Goal: Task Accomplishment & Management: Use online tool/utility

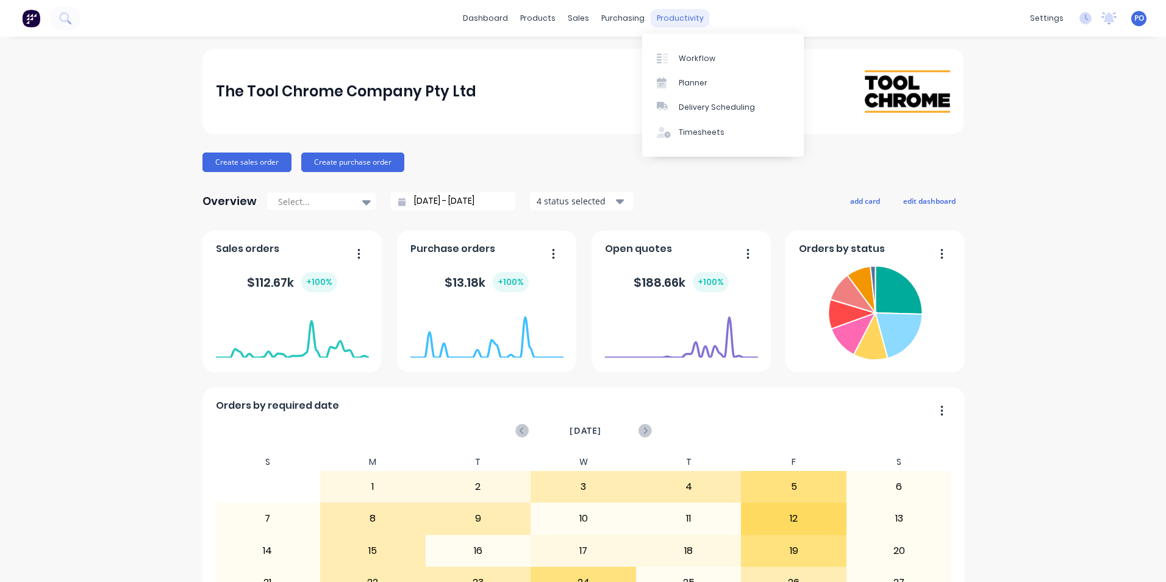
click at [675, 23] on div "productivity" at bounding box center [680, 18] width 59 height 18
click at [681, 55] on div "Workflow" at bounding box center [697, 58] width 37 height 11
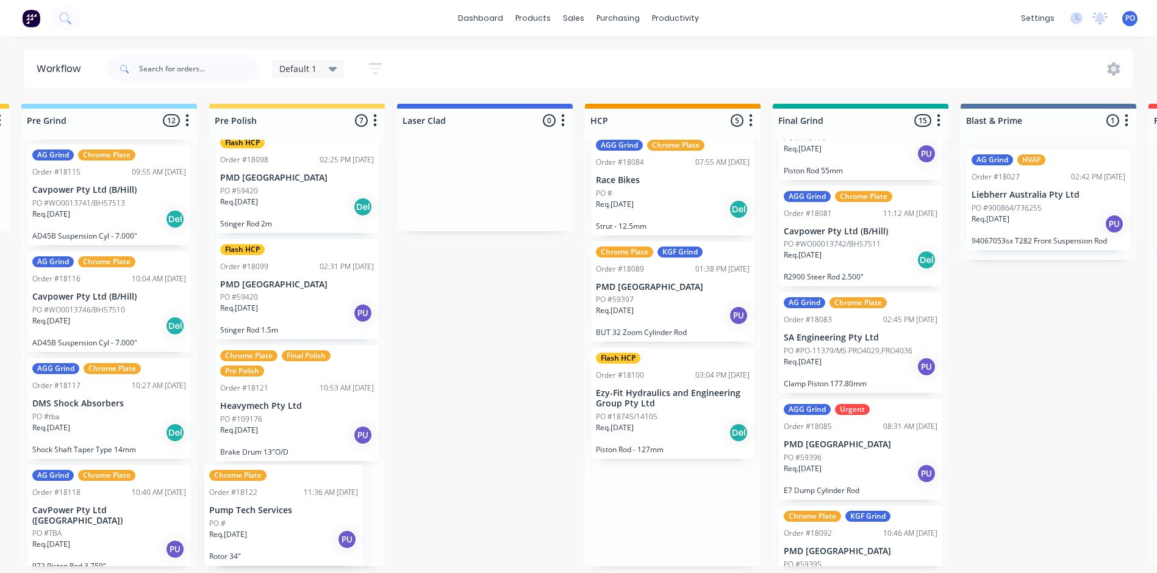
scroll to position [2, 568]
drag, startPoint x: 666, startPoint y: 522, endPoint x: 308, endPoint y: 522, distance: 358.1
click at [308, 522] on div "Submitted 0 Status colour #273444 hex #273444 Save Cancel Summaries Total order…" at bounding box center [794, 335] width 2742 height 462
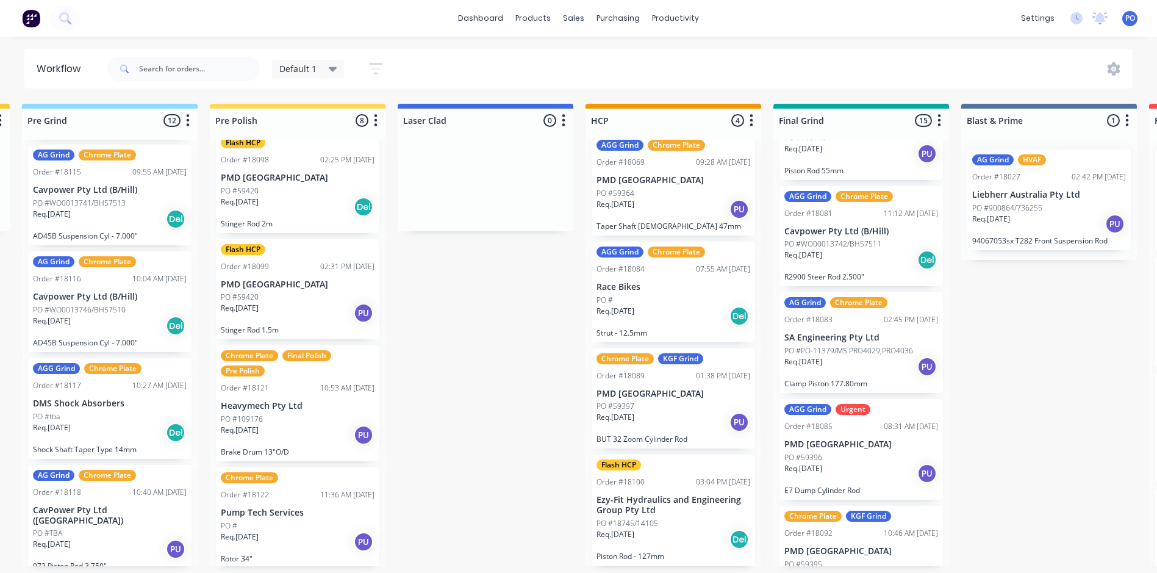
scroll to position [0, 568]
click at [335, 65] on icon at bounding box center [333, 68] width 9 height 13
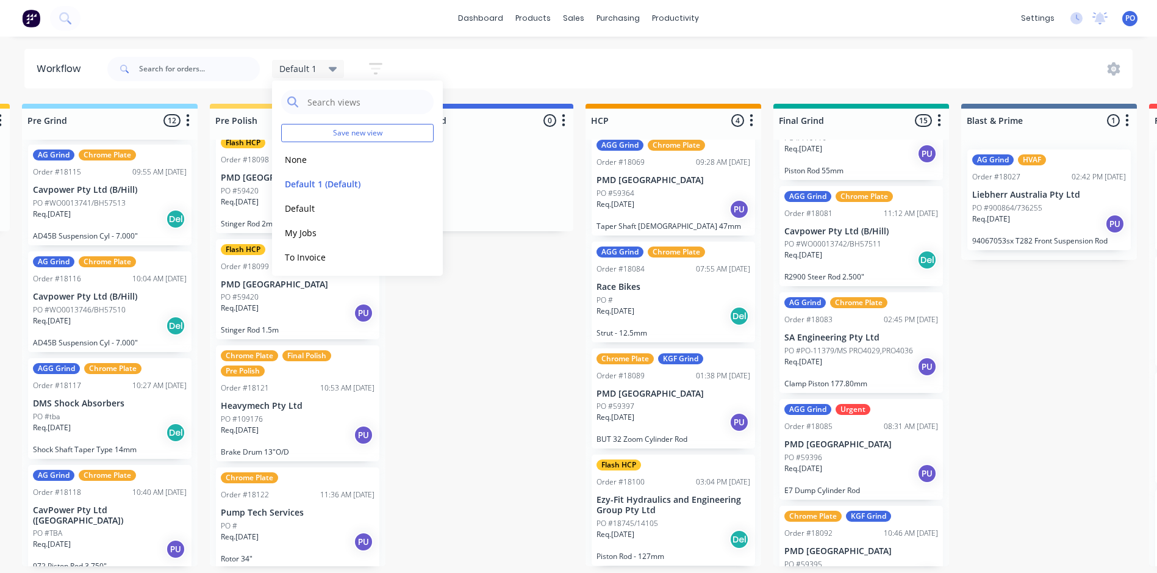
click at [434, 57] on div "Default 1 Save new view None edit Default 1 (Default) edit Default edit My Jobs…" at bounding box center [619, 69] width 1028 height 37
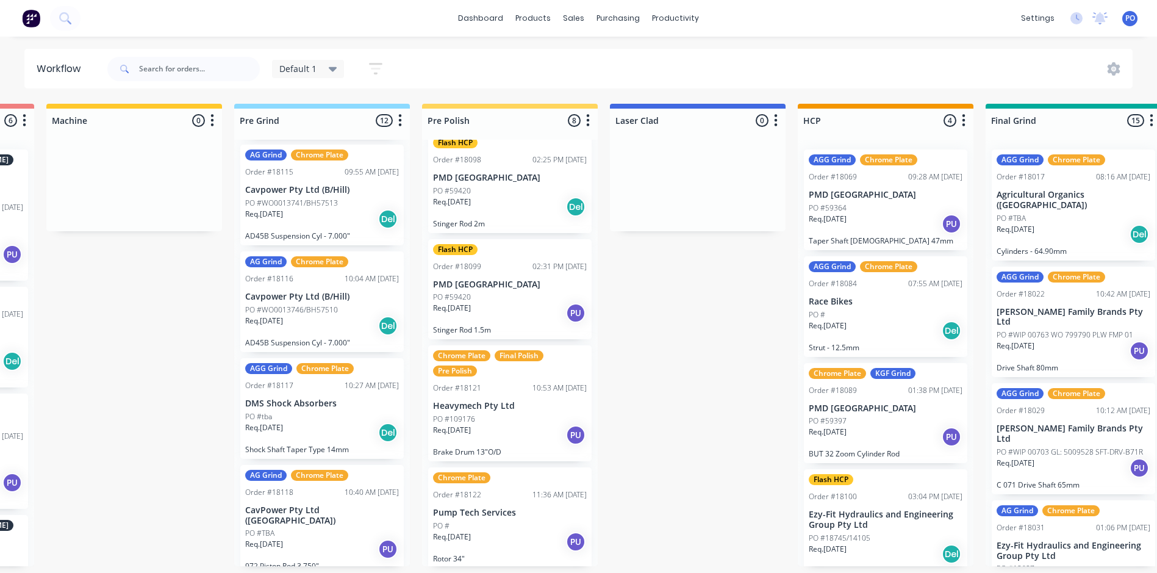
scroll to position [0, 428]
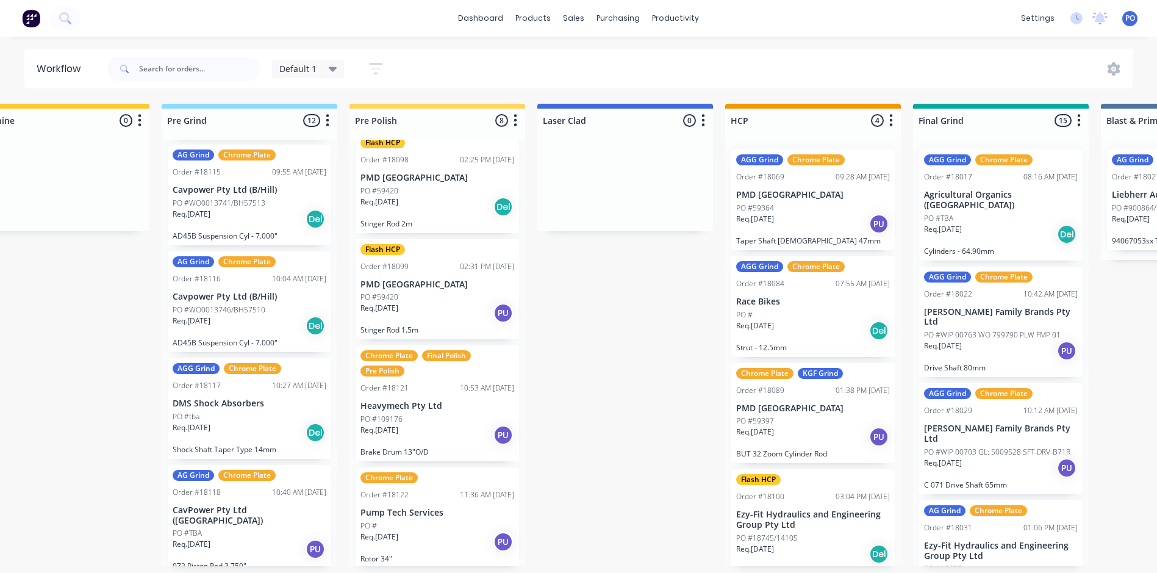
click at [339, 65] on div "Default 1" at bounding box center [308, 69] width 73 height 18
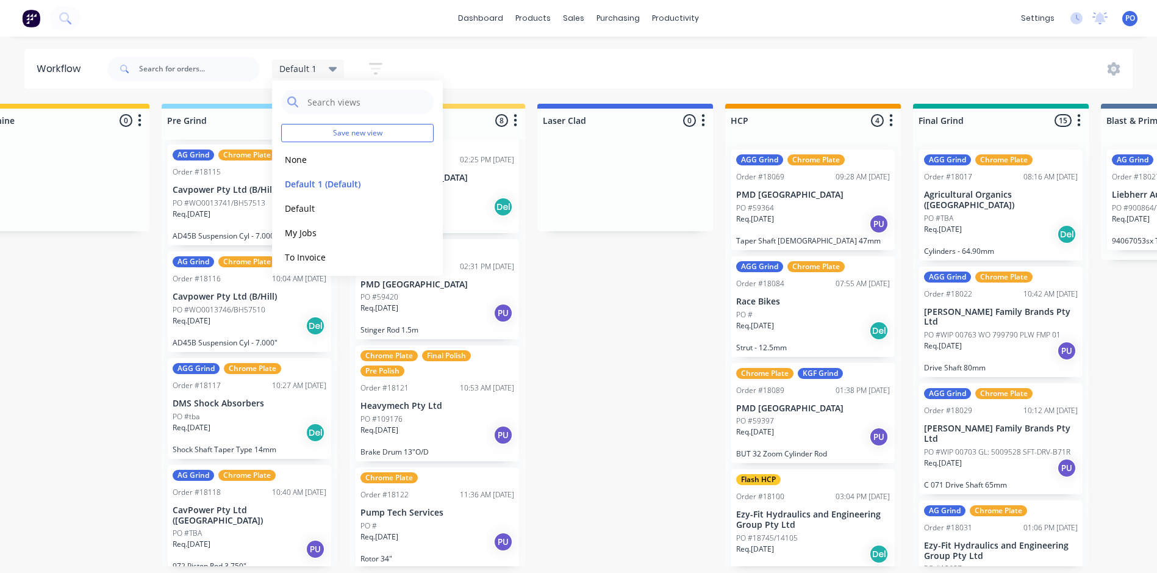
click at [379, 62] on icon "button" at bounding box center [375, 68] width 13 height 15
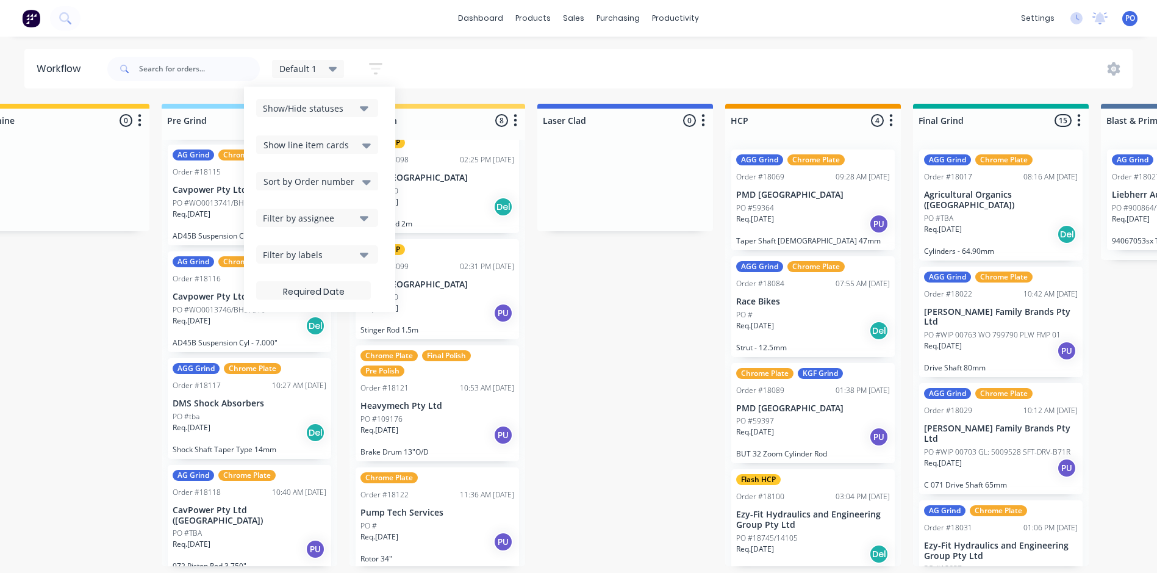
click at [363, 112] on icon "button" at bounding box center [364, 107] width 9 height 13
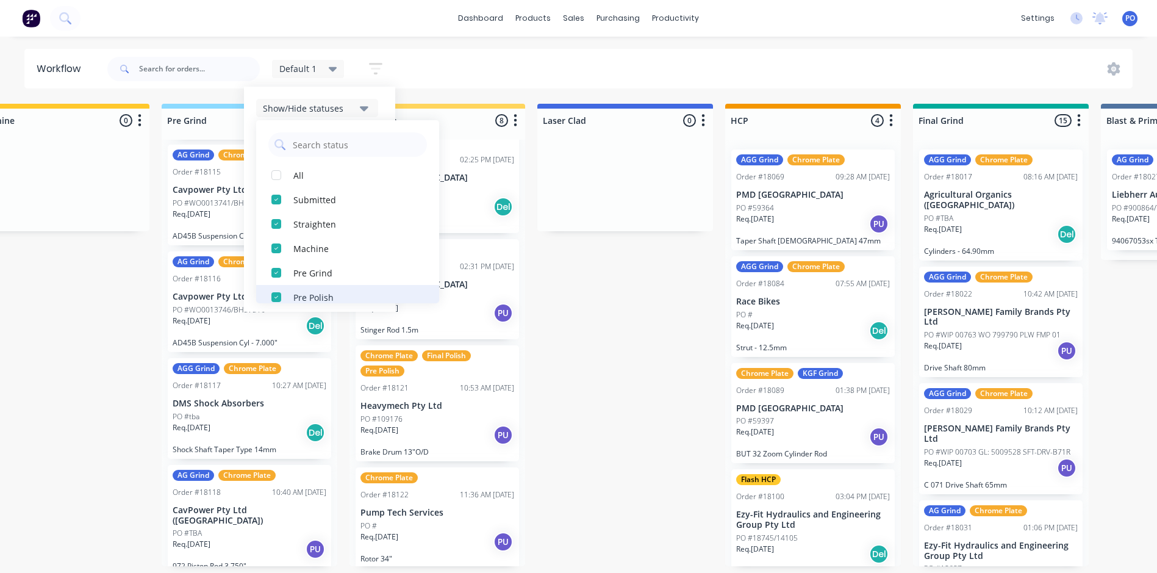
scroll to position [61, 0]
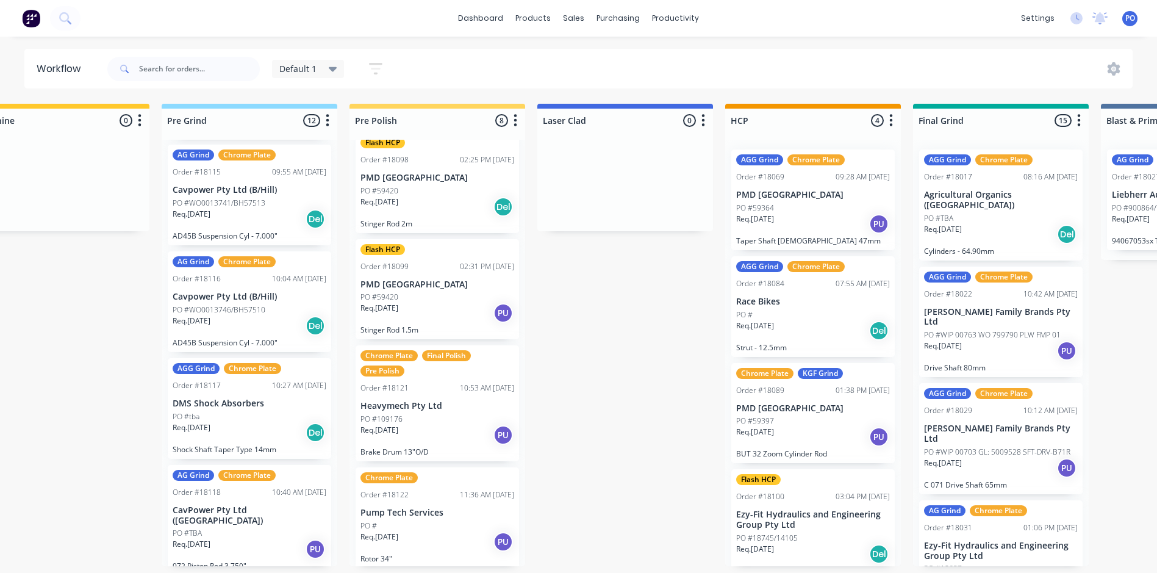
click at [499, 75] on div "Default 1 Save new view None edit Default 1 (Default) edit Default edit My Jobs…" at bounding box center [619, 69] width 1028 height 37
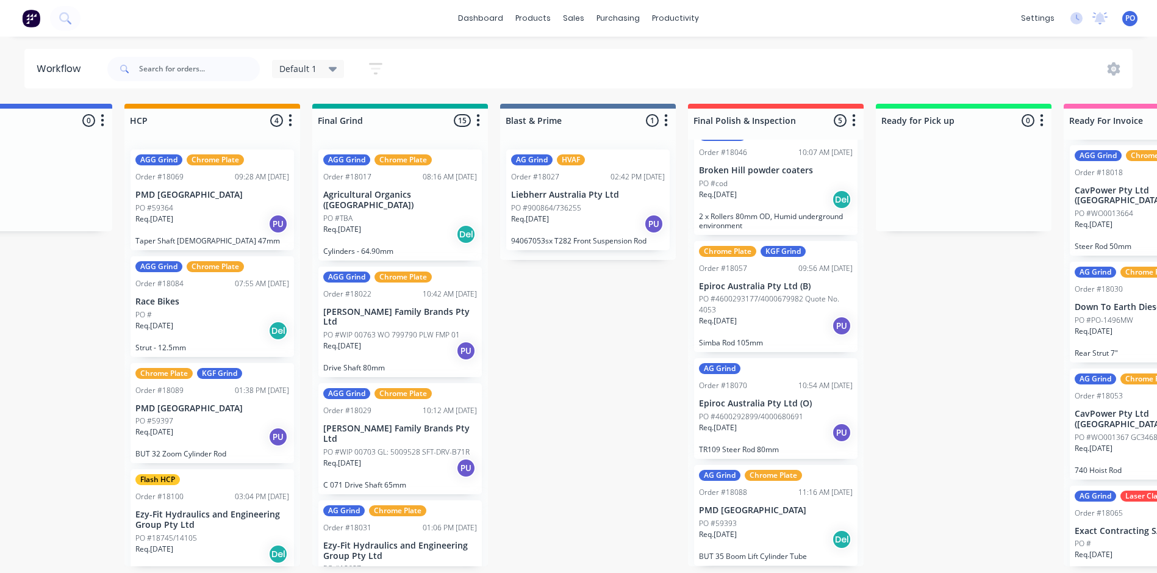
scroll to position [2, 1169]
